Goal: Book appointment/travel/reservation

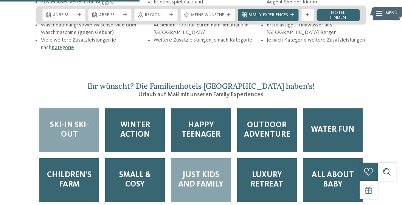
scroll to position [967, 0]
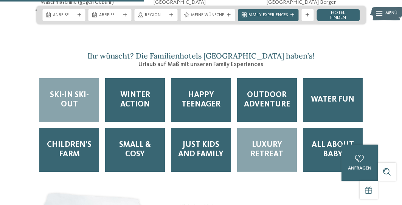
click at [277, 141] on span "Luxury Retreat" at bounding box center [267, 150] width 48 height 19
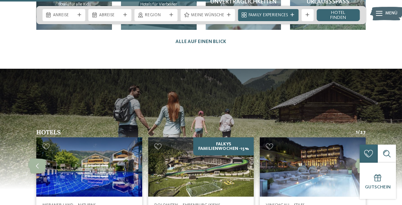
scroll to position [1481, 0]
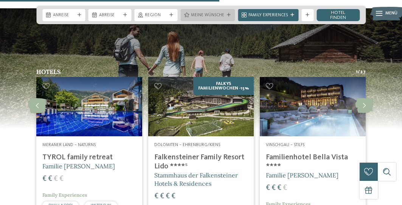
click at [226, 17] on div "Meine Wünsche" at bounding box center [207, 15] width 36 height 6
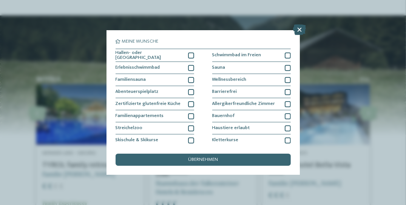
click at [300, 32] on icon at bounding box center [300, 30] width 13 height 11
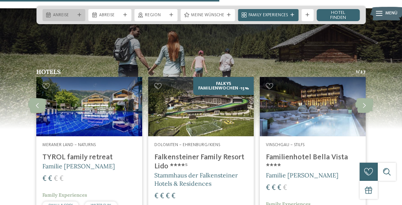
click at [76, 17] on div "Anreise" at bounding box center [63, 15] width 25 height 6
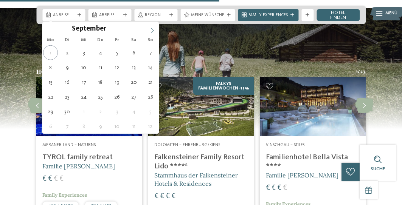
click at [157, 29] on span at bounding box center [152, 28] width 13 height 13
click at [156, 29] on span at bounding box center [152, 28] width 13 height 13
click at [155, 29] on icon at bounding box center [152, 30] width 5 height 5
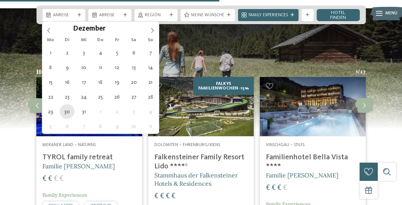
type div "30.12.2025"
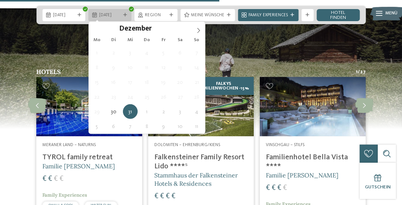
click at [128, 15] on div at bounding box center [125, 15] width 6 height 4
type input "****"
click at [199, 29] on icon at bounding box center [198, 30] width 5 height 5
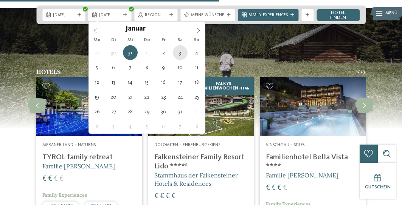
type div "03.01.2026"
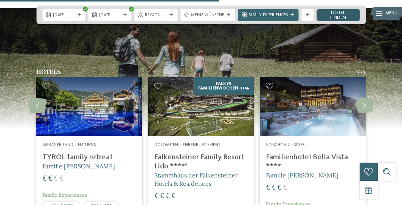
click at [337, 14] on link "Hotel finden" at bounding box center [337, 15] width 43 height 12
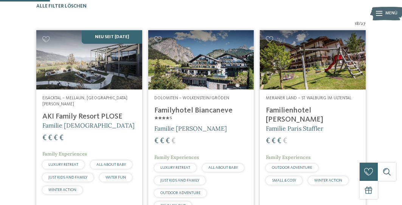
scroll to position [217, 0]
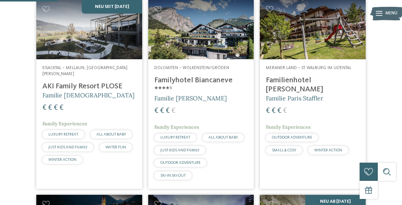
click at [80, 91] on h4 "AKI Family Resort PLOSE" at bounding box center [89, 86] width 94 height 9
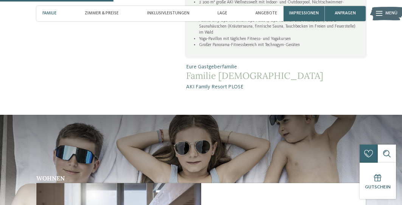
scroll to position [786, 0]
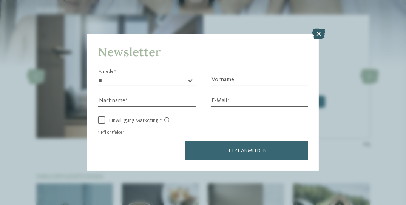
click at [319, 37] on icon at bounding box center [318, 34] width 13 height 11
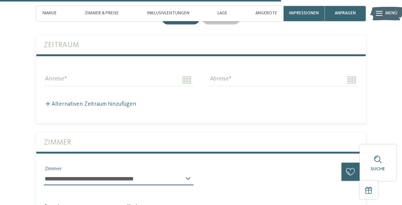
scroll to position [1662, 0]
